Goal: Task Accomplishment & Management: Manage account settings

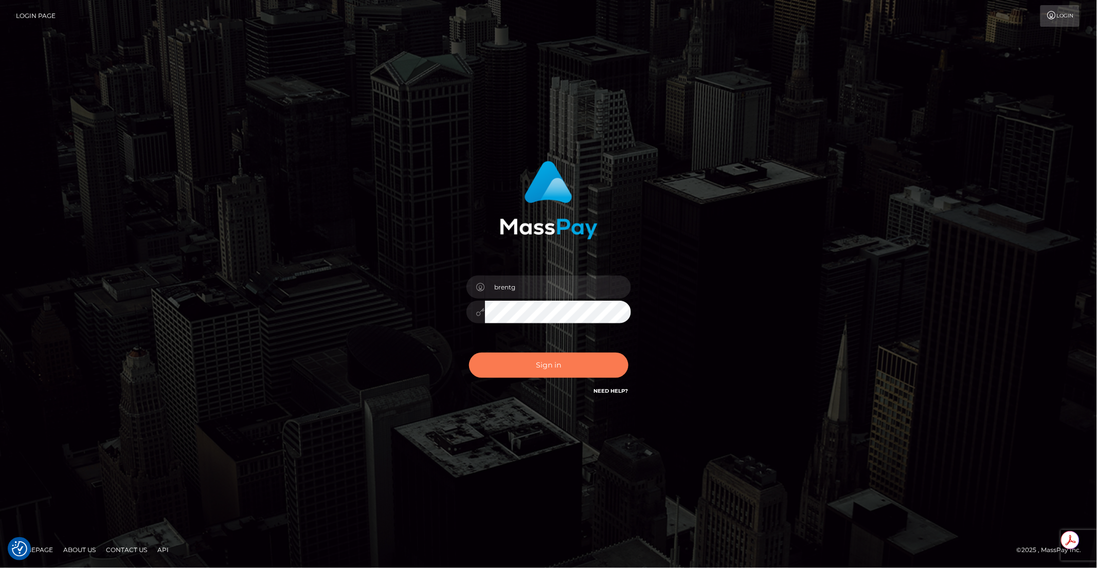
click at [555, 360] on button "Sign in" at bounding box center [548, 365] width 159 height 25
type input "brentg"
click at [540, 372] on button "Sign in" at bounding box center [548, 365] width 159 height 25
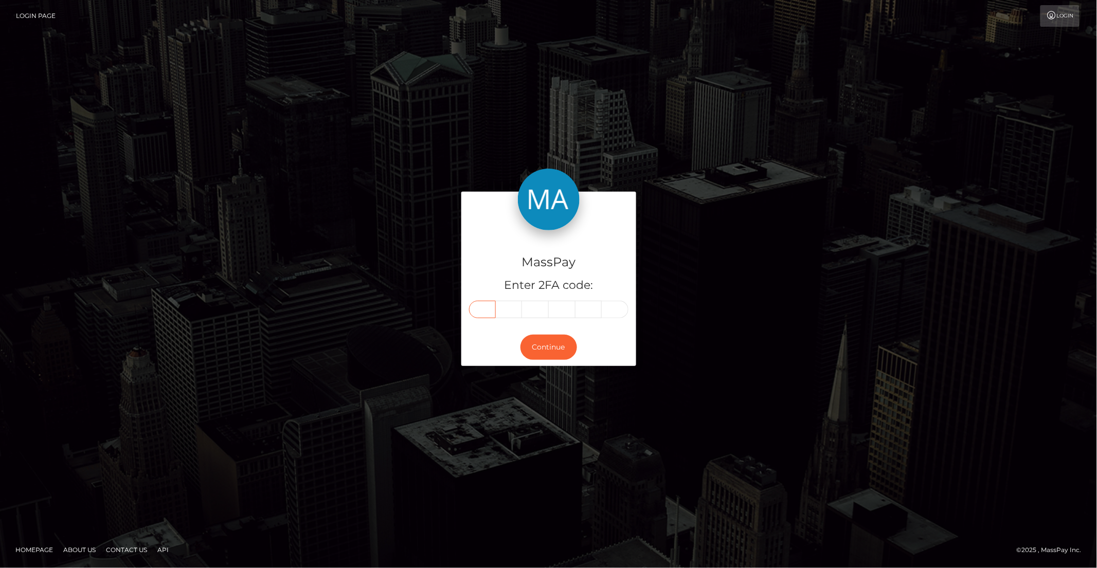
paste input "8"
type input "8"
type input "2"
type input "6"
type input "9"
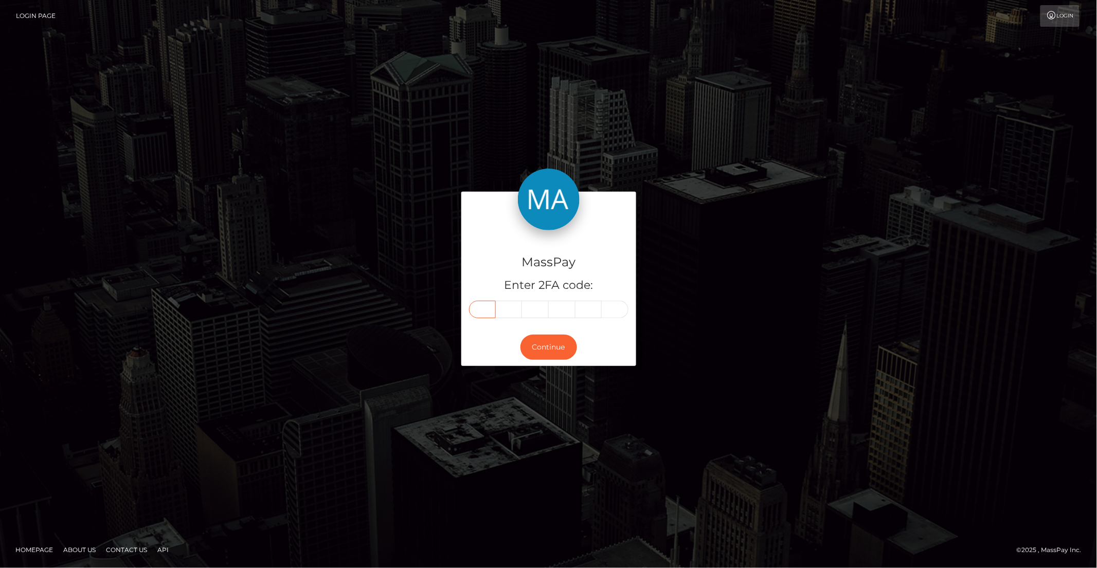
type input "6"
type input "2"
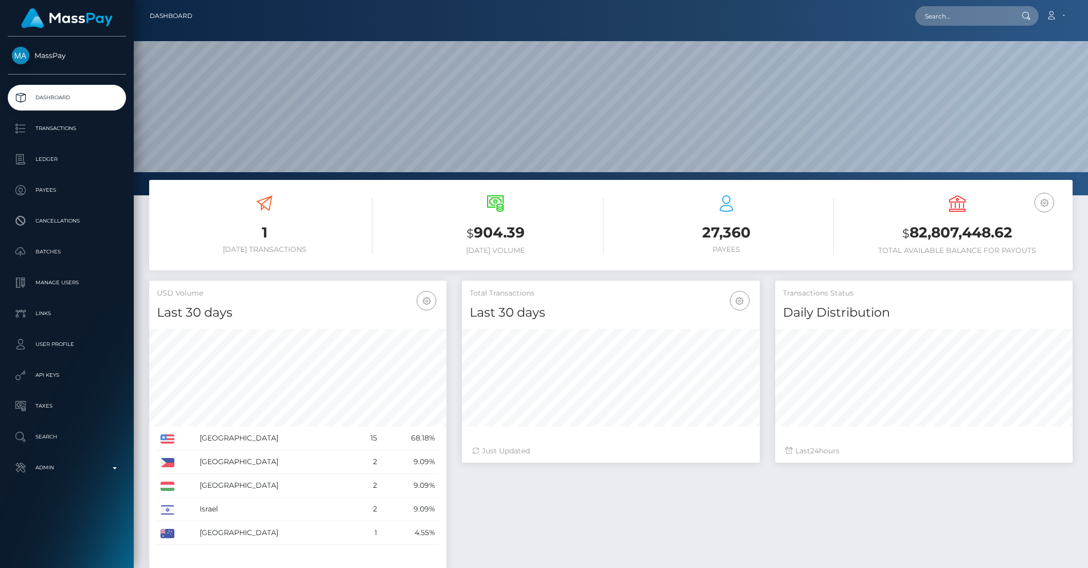
scroll to position [182, 297]
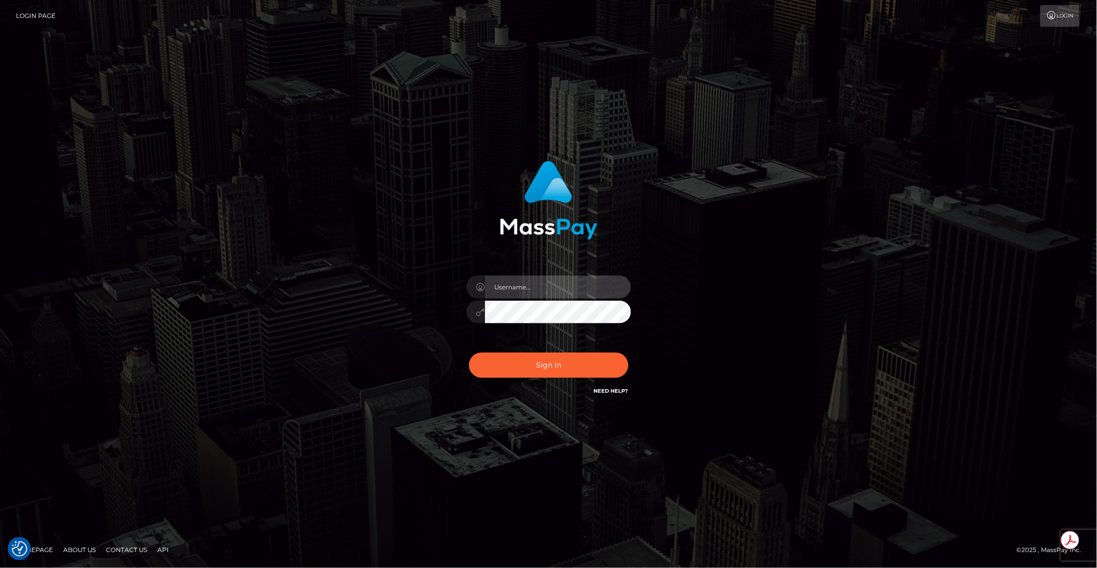
type input "brentg"
click at [631, 276] on div at bounding box center [631, 276] width 0 height 0
click at [506, 353] on button "Sign in" at bounding box center [548, 365] width 159 height 25
type input "brentg"
click at [533, 371] on button "Sign in" at bounding box center [548, 365] width 159 height 25
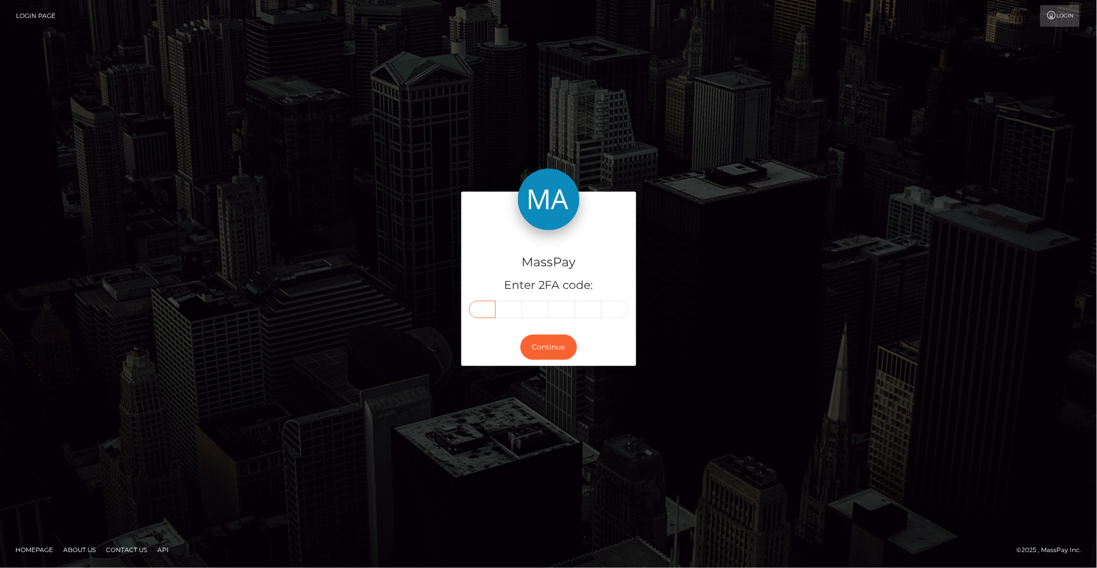
paste input "6"
type input "6"
type input "0"
type input "5"
type input "6"
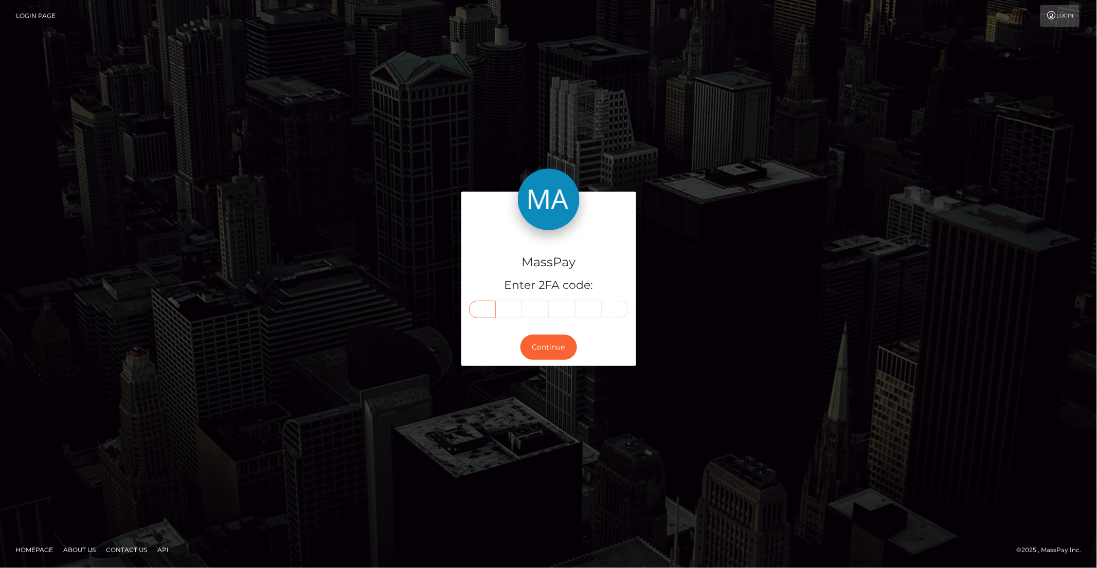
type input "6"
type input "7"
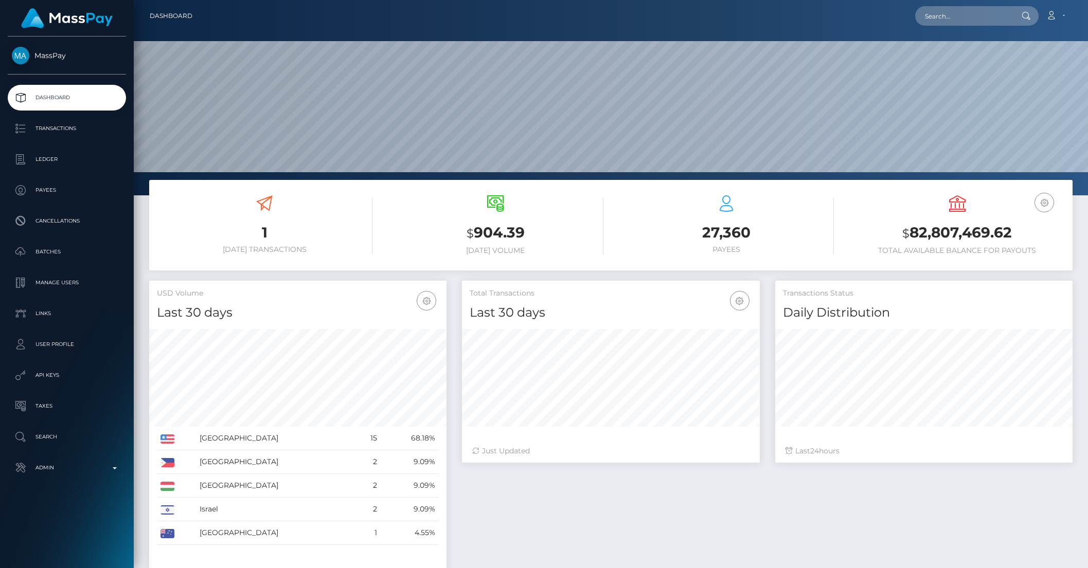
scroll to position [182, 297]
